Goal: Check status: Check status

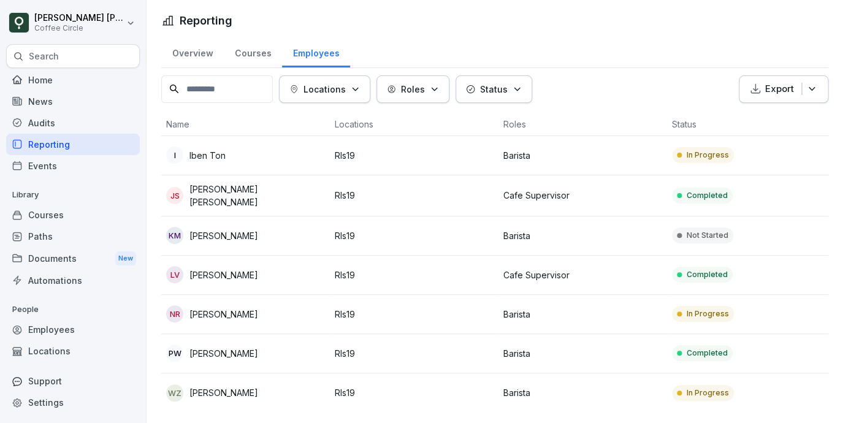
click at [227, 349] on p "[PERSON_NAME]" at bounding box center [223, 353] width 69 height 13
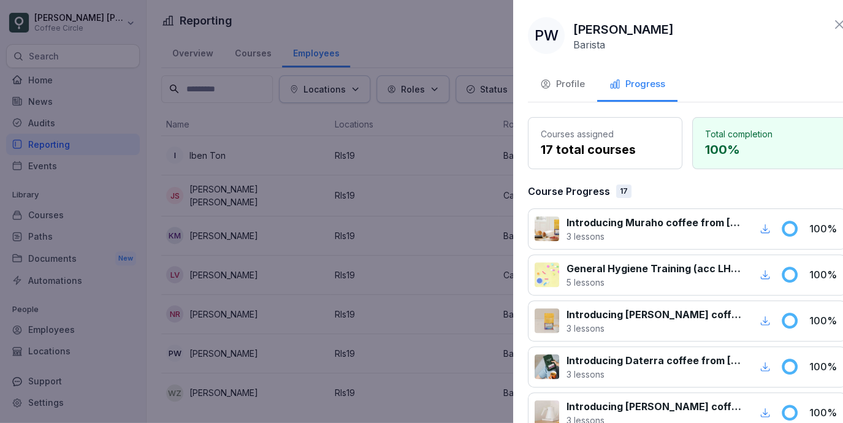
click at [395, 164] on div at bounding box center [421, 211] width 843 height 423
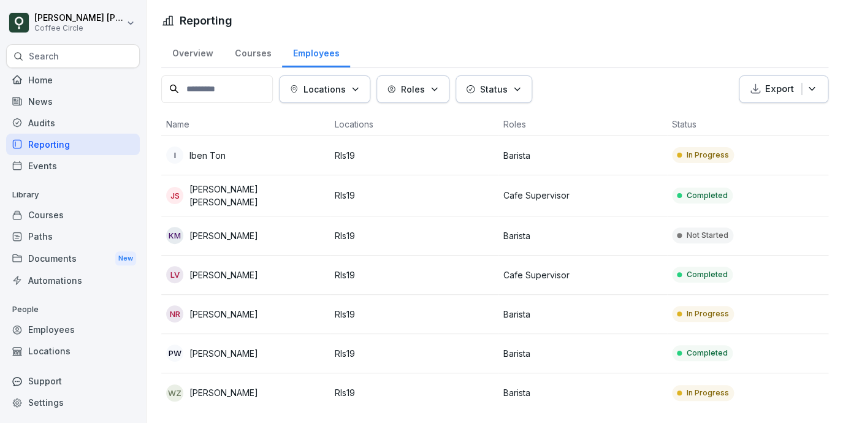
click at [240, 354] on p "[PERSON_NAME]" at bounding box center [223, 353] width 69 height 13
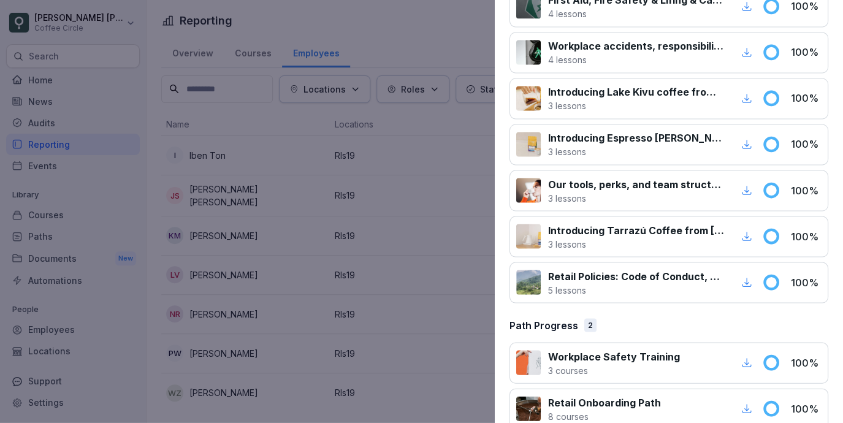
scroll to position [705, 0]
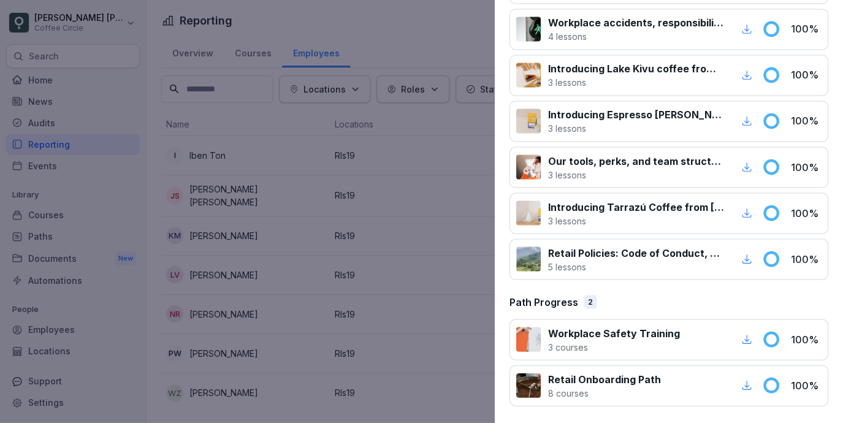
click at [623, 332] on p "Workplace Safety Training" at bounding box center [614, 332] width 132 height 15
click at [569, 344] on p "3 courses" at bounding box center [614, 346] width 132 height 13
click at [568, 353] on div "Workplace Safety Training 3 courses 100 %" at bounding box center [668, 339] width 319 height 41
click at [527, 347] on div at bounding box center [528, 339] width 25 height 25
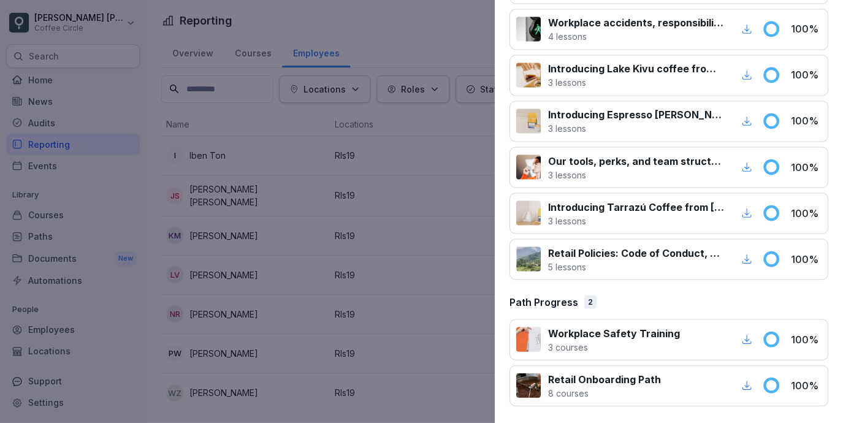
click at [527, 347] on div at bounding box center [528, 339] width 25 height 25
click at [93, 116] on div at bounding box center [421, 211] width 843 height 423
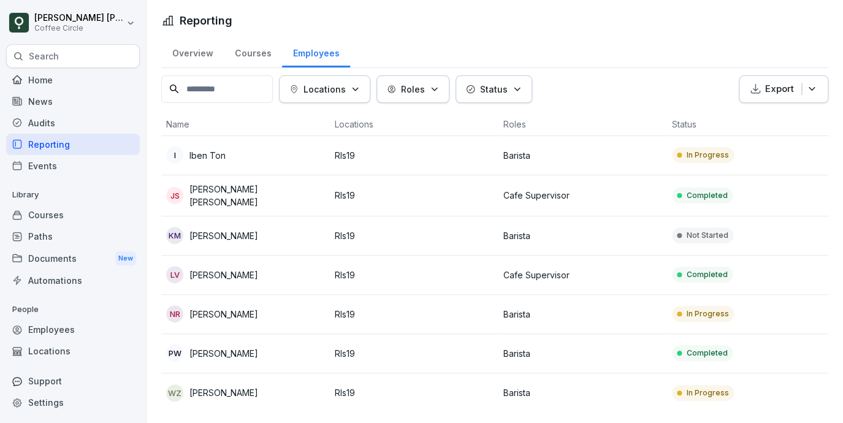
click at [69, 222] on div "Courses" at bounding box center [73, 214] width 134 height 21
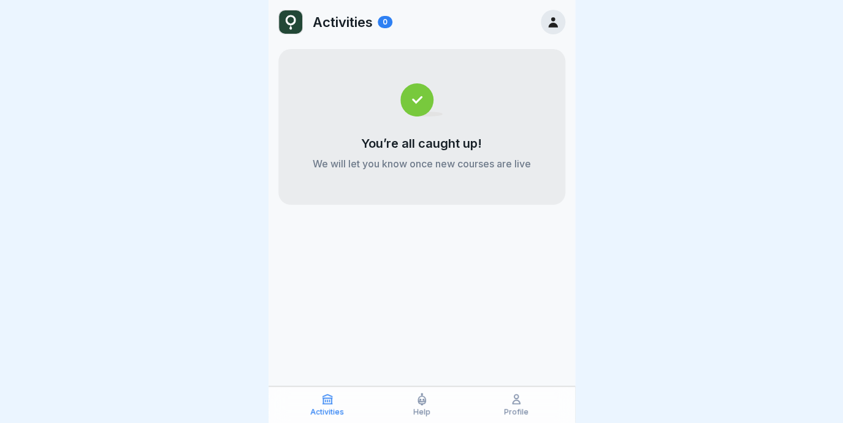
click at [511, 398] on icon at bounding box center [516, 399] width 12 height 12
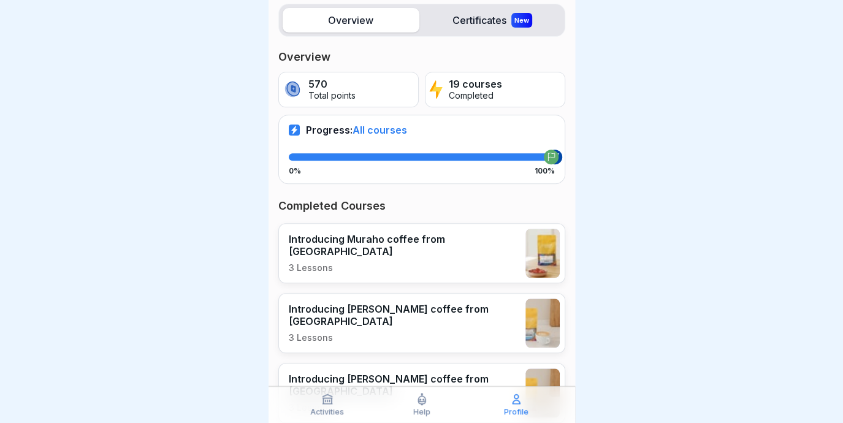
scroll to position [134, 0]
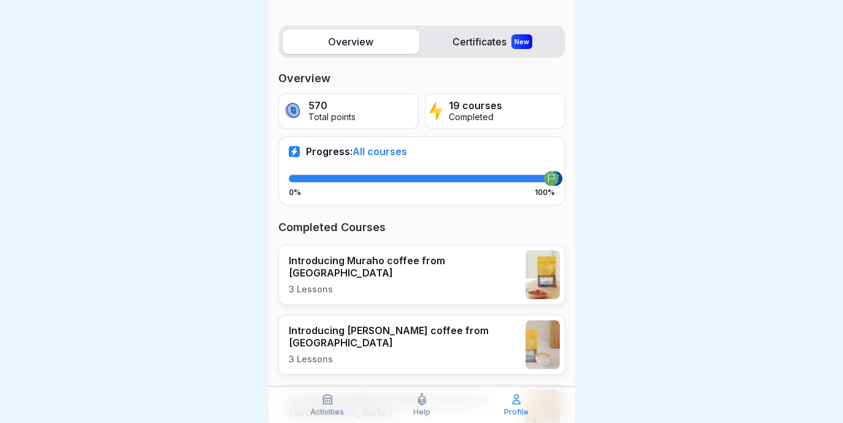
click at [473, 112] on p "Completed" at bounding box center [475, 117] width 53 height 10
click at [480, 40] on label "Certificates New" at bounding box center [492, 41] width 137 height 25
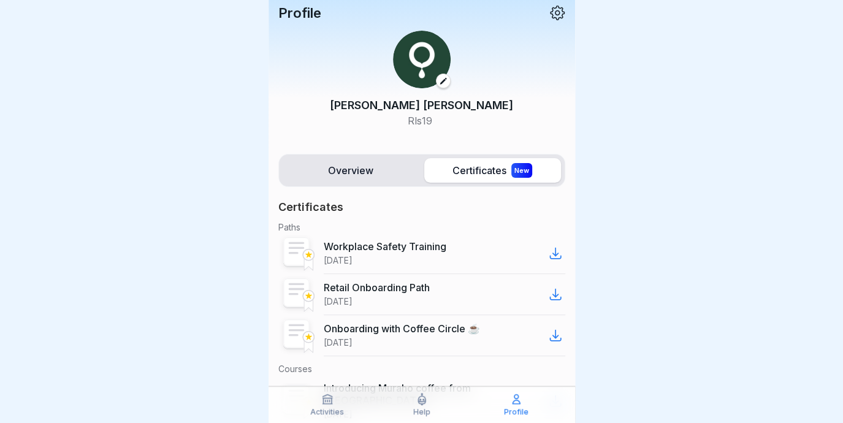
scroll to position [7, 0]
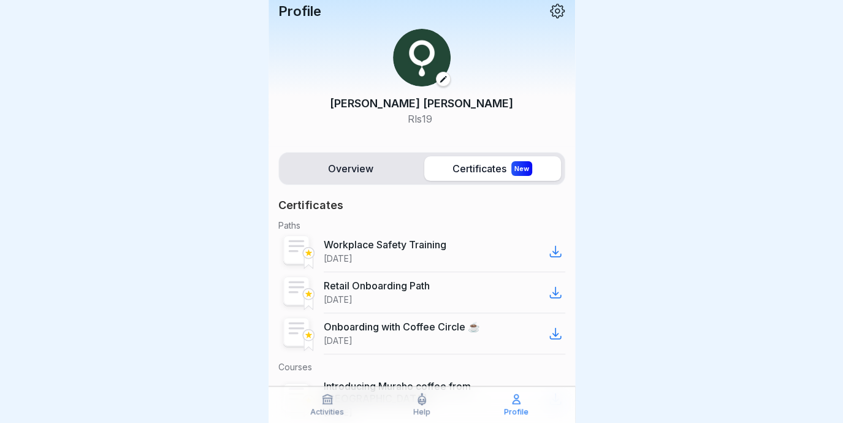
click at [386, 178] on label "Overview" at bounding box center [351, 168] width 137 height 25
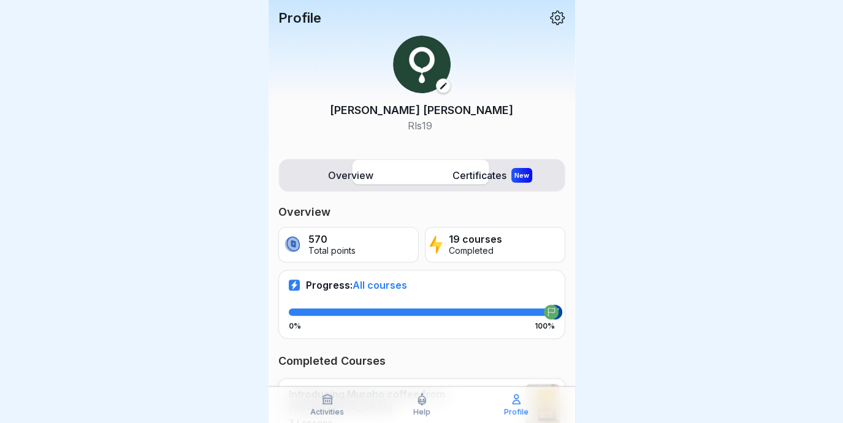
click at [376, 177] on label "Overview" at bounding box center [351, 175] width 137 height 25
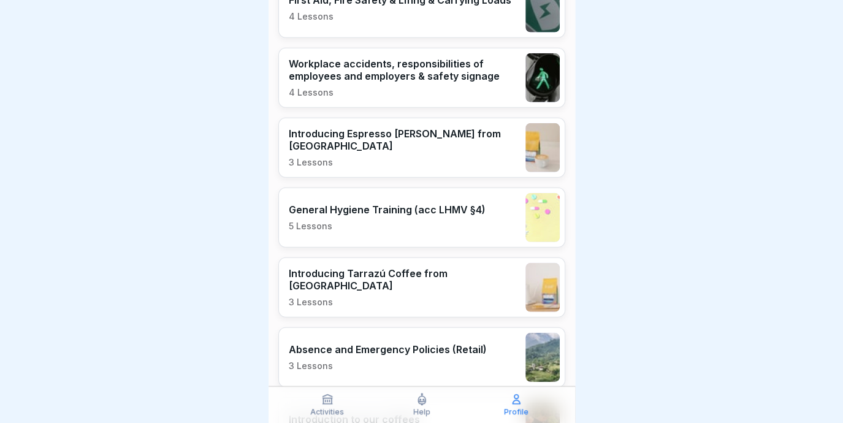
scroll to position [1089, 0]
